Goal: Task Accomplishment & Management: Use online tool/utility

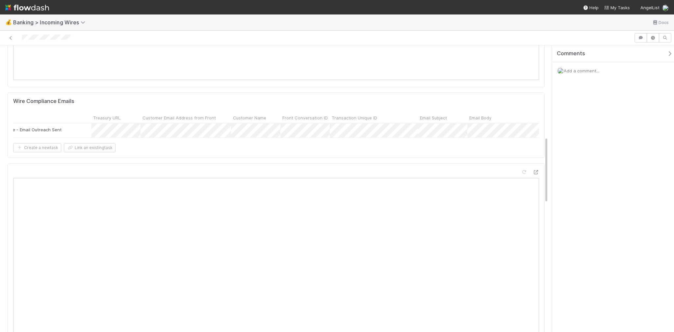
scroll to position [0, 101]
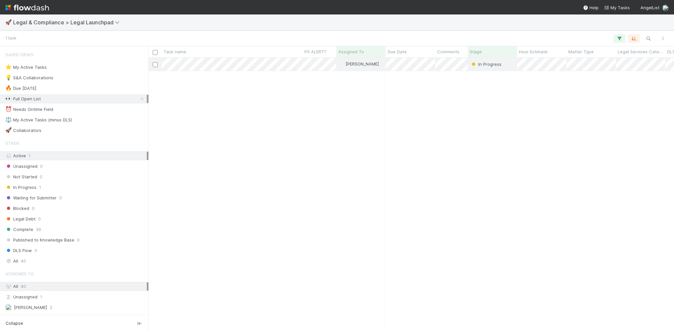
scroll to position [270, 521]
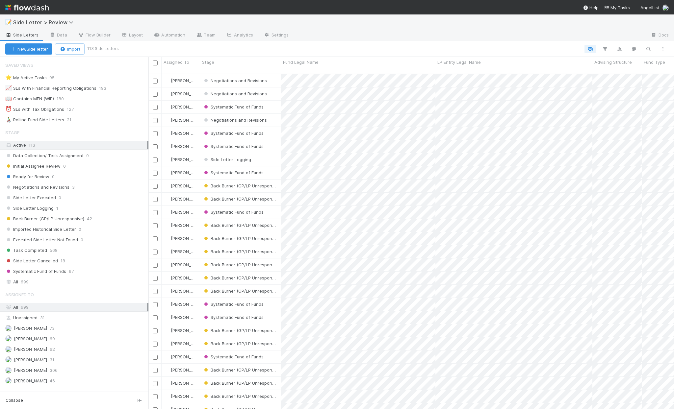
scroll to position [4, 4]
click at [68, 283] on div "All 699" at bounding box center [75, 282] width 141 height 8
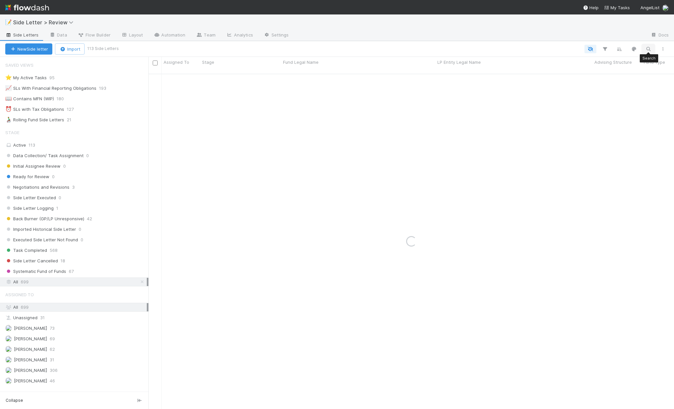
click at [647, 48] on icon "button" at bounding box center [648, 49] width 7 height 6
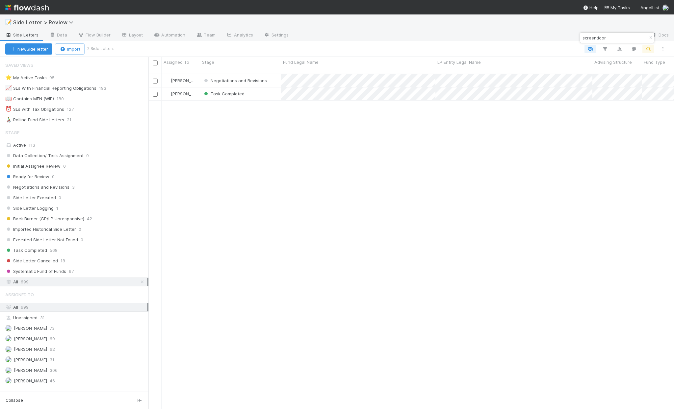
scroll to position [337, 521]
type input "screendoor"
